Goal: Check status

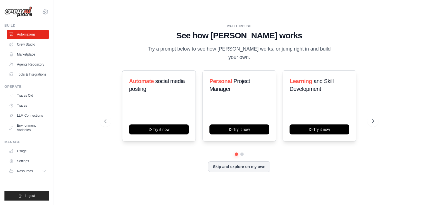
click at [103, 41] on div "WALKTHROUGH See how CrewAI works Try a prompt below to see how CrewAI works, or…" at bounding box center [239, 102] width 283 height 157
click at [28, 106] on link "Traces" at bounding box center [28, 105] width 42 height 9
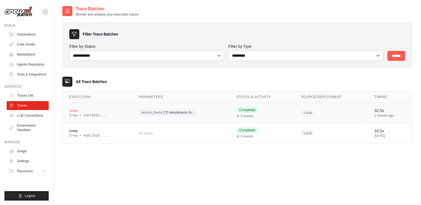
click at [164, 113] on span "["O atendimento fo..." at bounding box center [179, 112] width 31 height 4
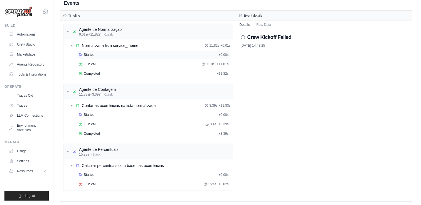
scroll to position [12, 0]
click at [244, 37] on icon at bounding box center [242, 36] width 4 height 4
click at [84, 56] on div "Started + 0.00s" at bounding box center [154, 54] width 154 height 8
